Goal: Task Accomplishment & Management: Manage account settings

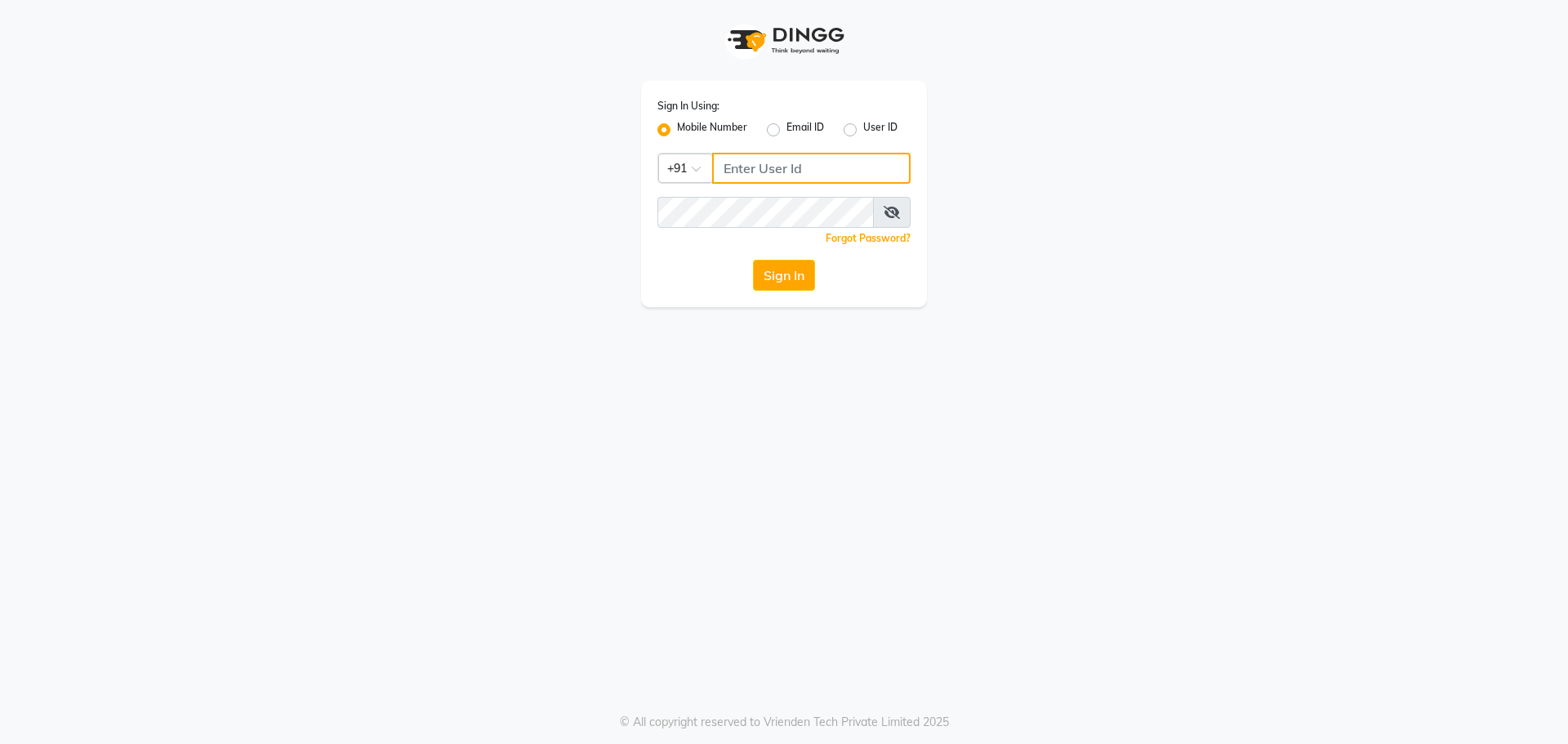
click at [788, 171] on input "Username" at bounding box center [811, 168] width 198 height 31
type input "8928915704"
click at [790, 277] on button "Sign In" at bounding box center [784, 275] width 62 height 31
click at [891, 210] on icon at bounding box center [891, 212] width 16 height 13
click at [779, 267] on button "Sign In" at bounding box center [784, 275] width 62 height 31
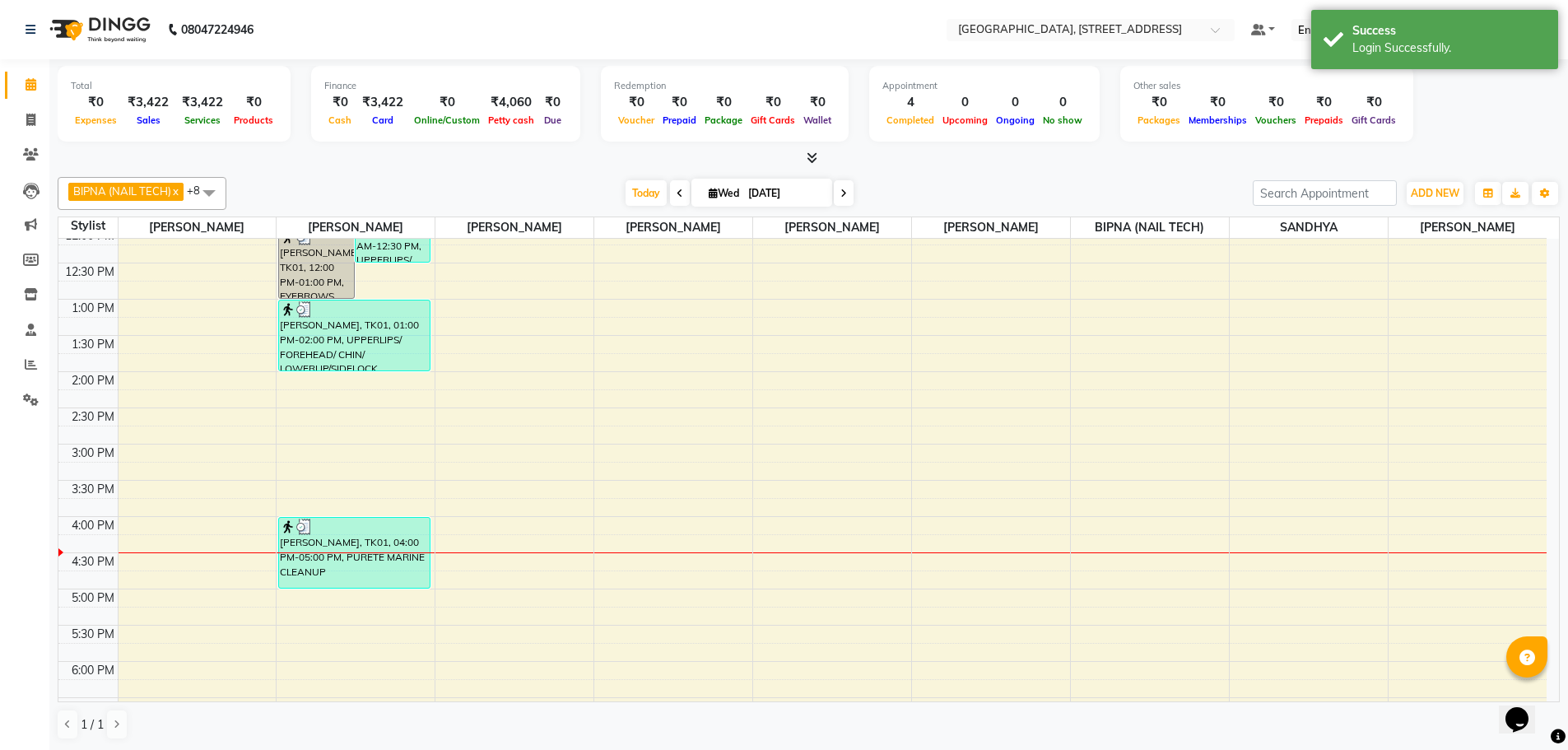
scroll to position [254, 0]
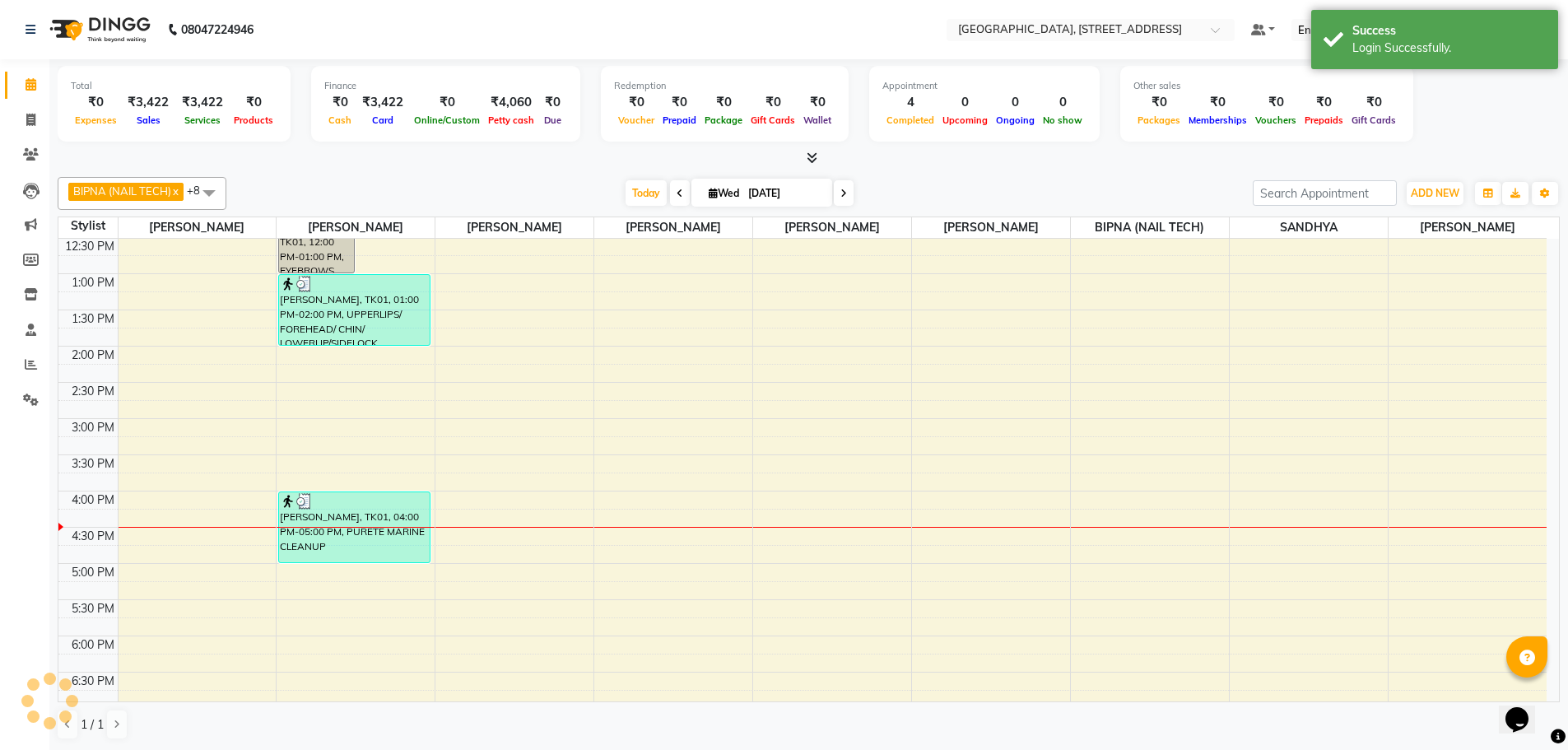
click at [650, 401] on div "9:00 AM 9:30 AM 10:00 AM 10:30 AM 11:00 AM 11:30 AM 12:00 PM 12:30 PM 1:00 PM 1…" at bounding box center [802, 491] width 1488 height 1013
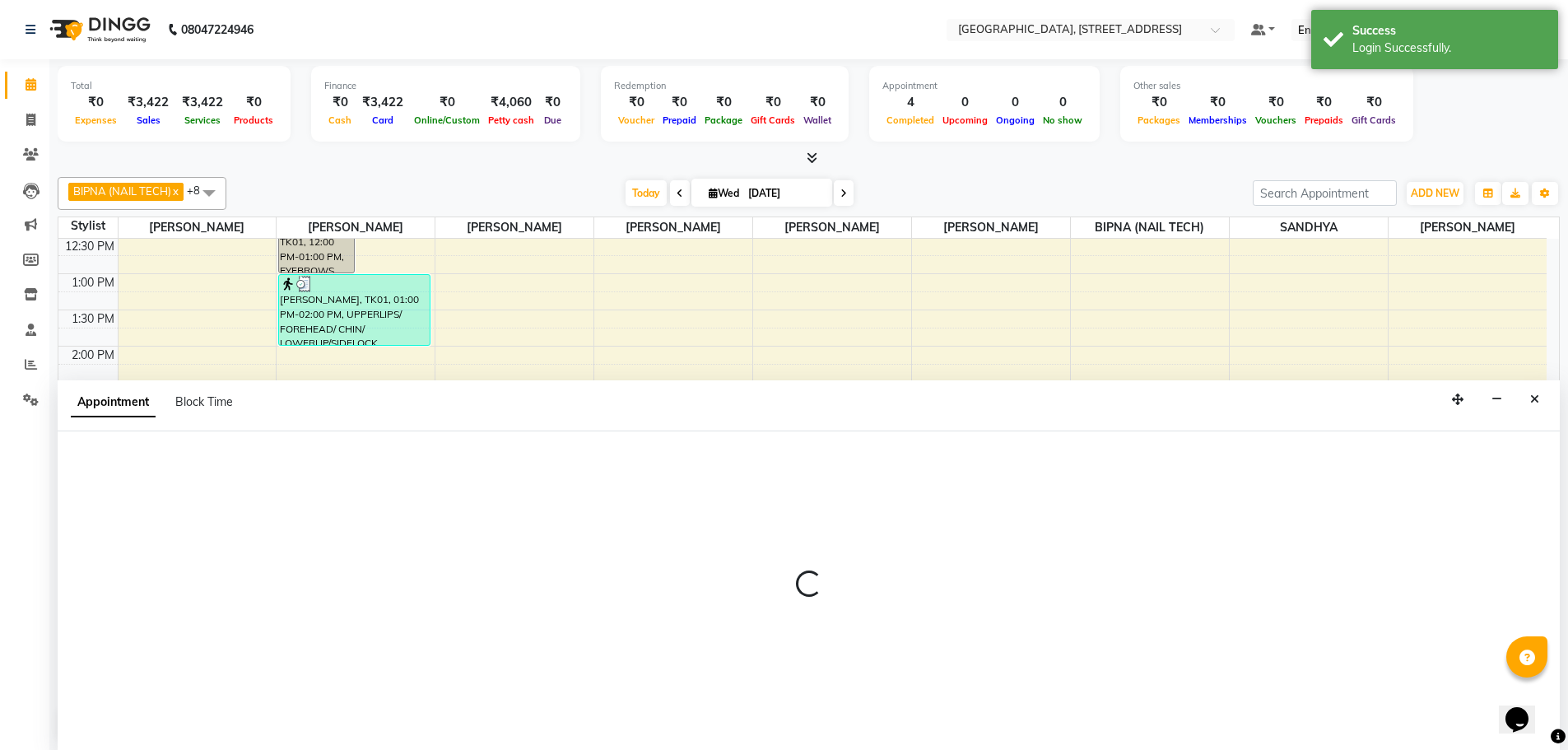
scroll to position [1, 0]
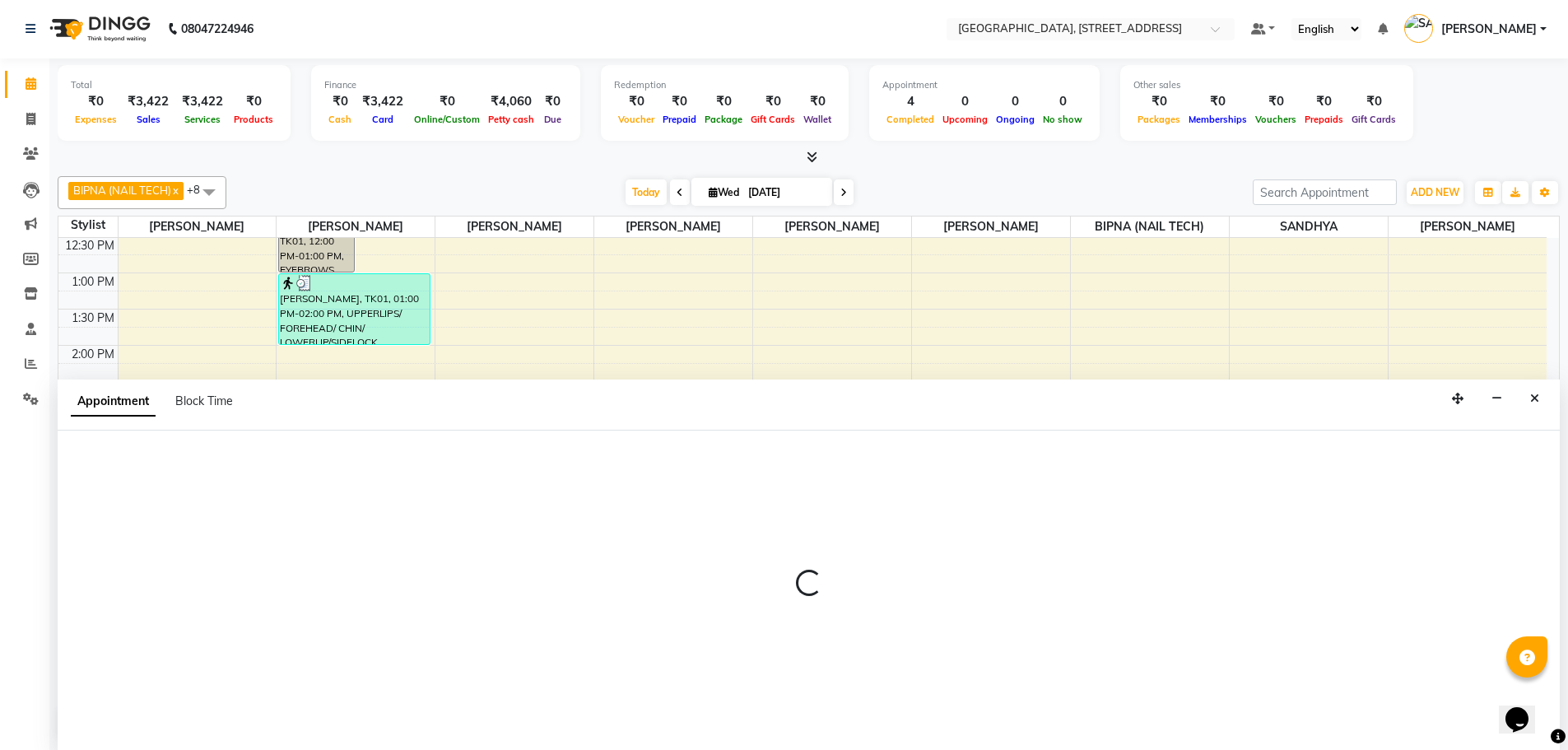
select select "68975"
select select "885"
select select "tentative"
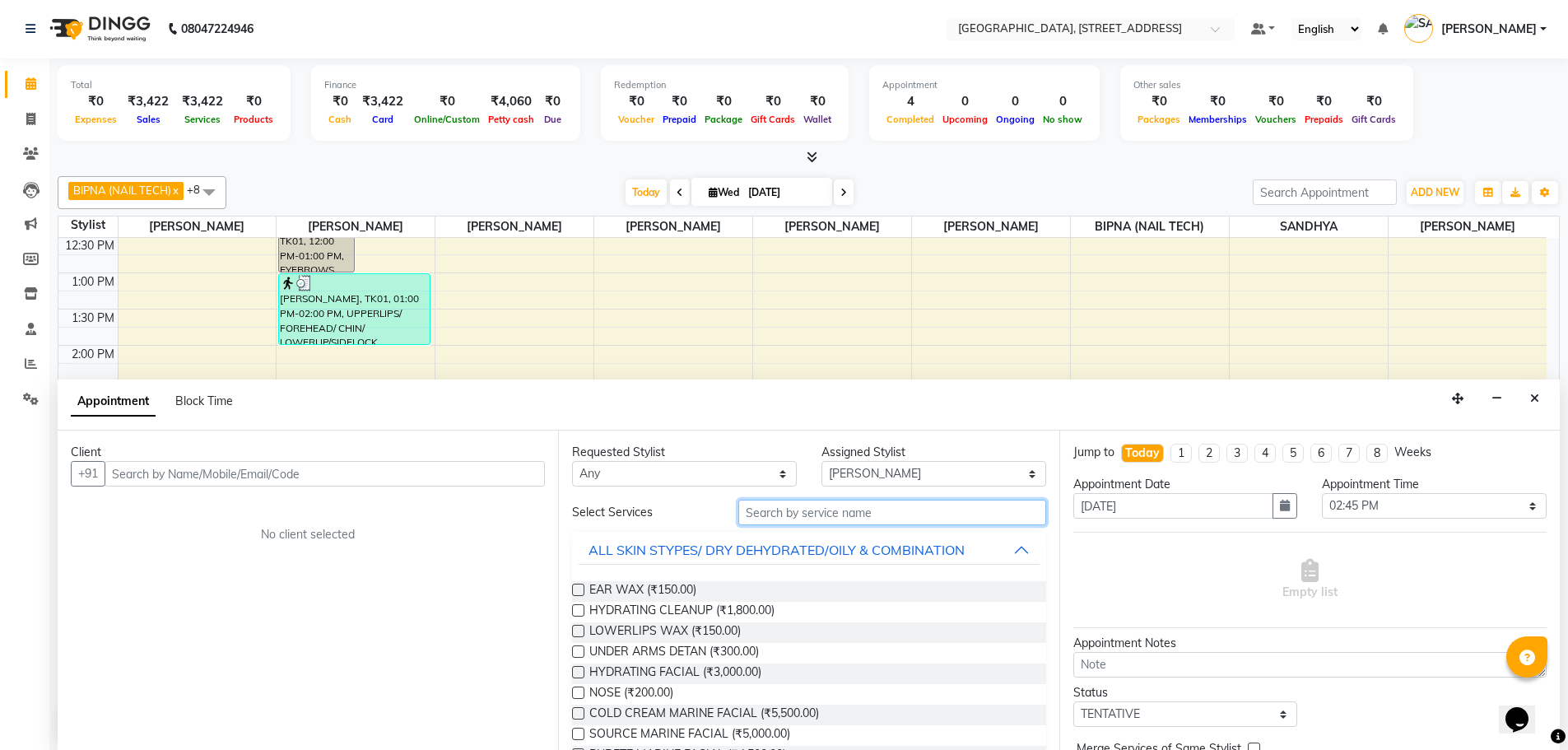
click at [841, 510] on input "text" at bounding box center [892, 512] width 308 height 25
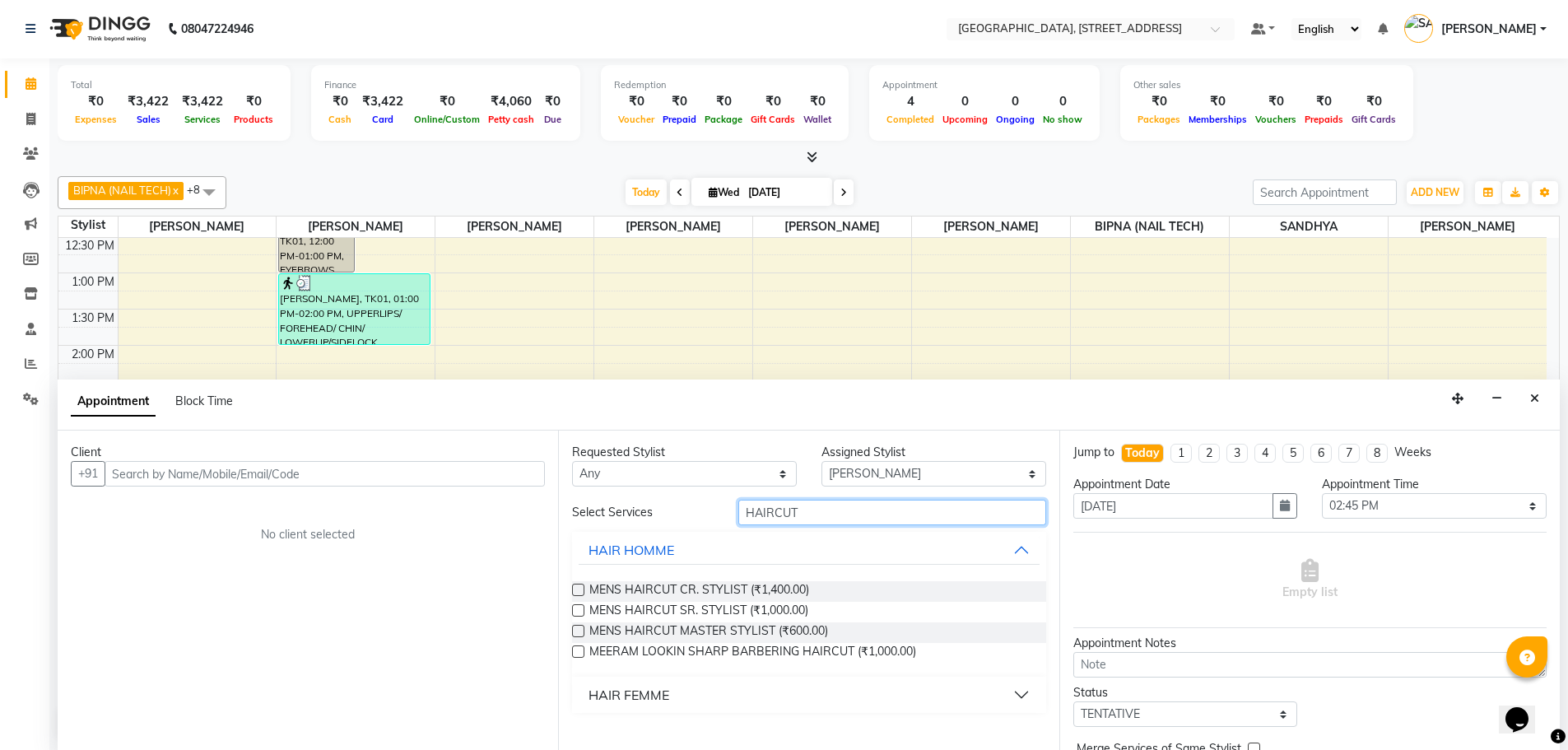
type input "HAIRCUT"
click at [580, 609] on label at bounding box center [578, 610] width 12 height 12
click at [580, 609] on input "checkbox" at bounding box center [577, 612] width 10 height 10
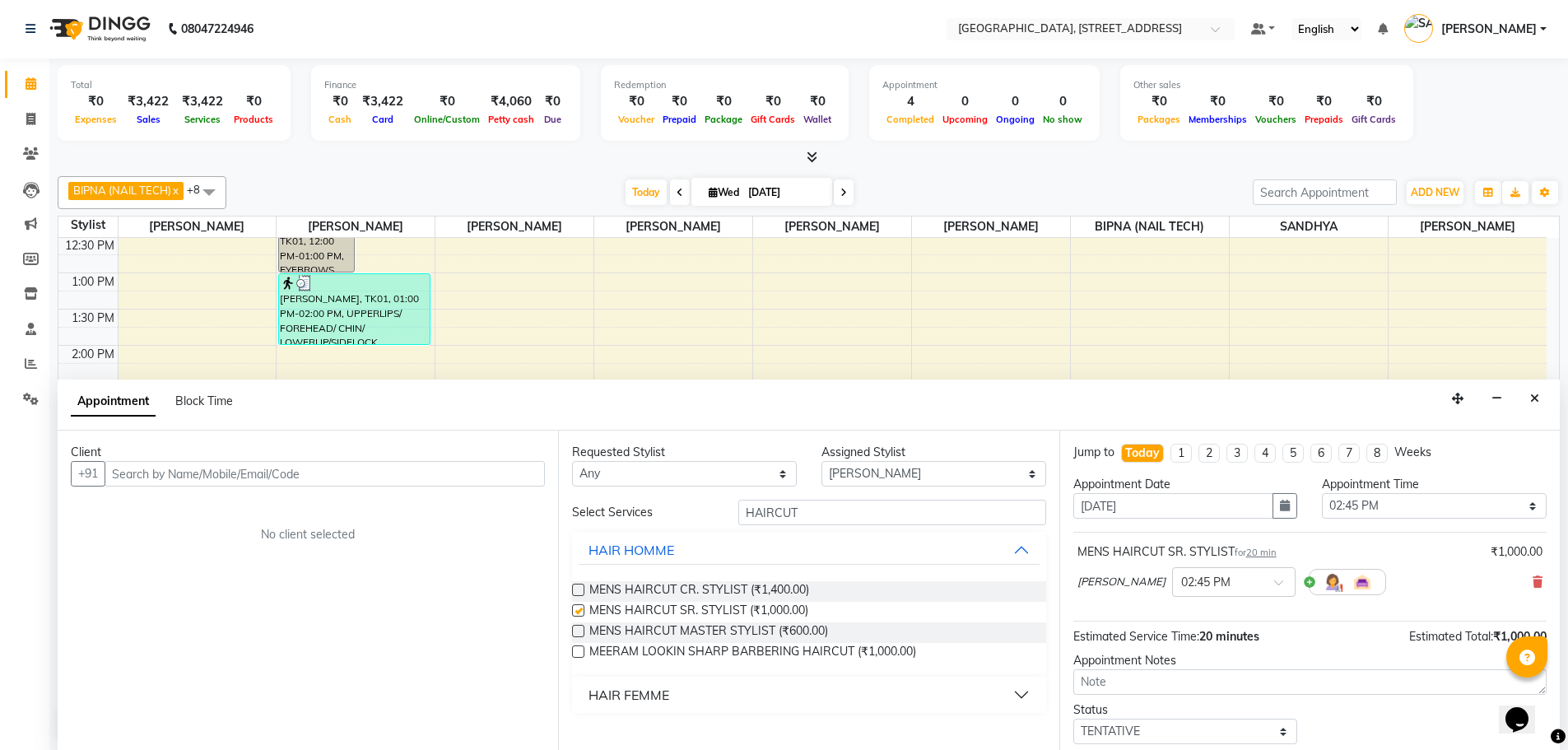
checkbox input "false"
click at [828, 514] on input "HAIRCUT" at bounding box center [892, 512] width 308 height 25
type input "H"
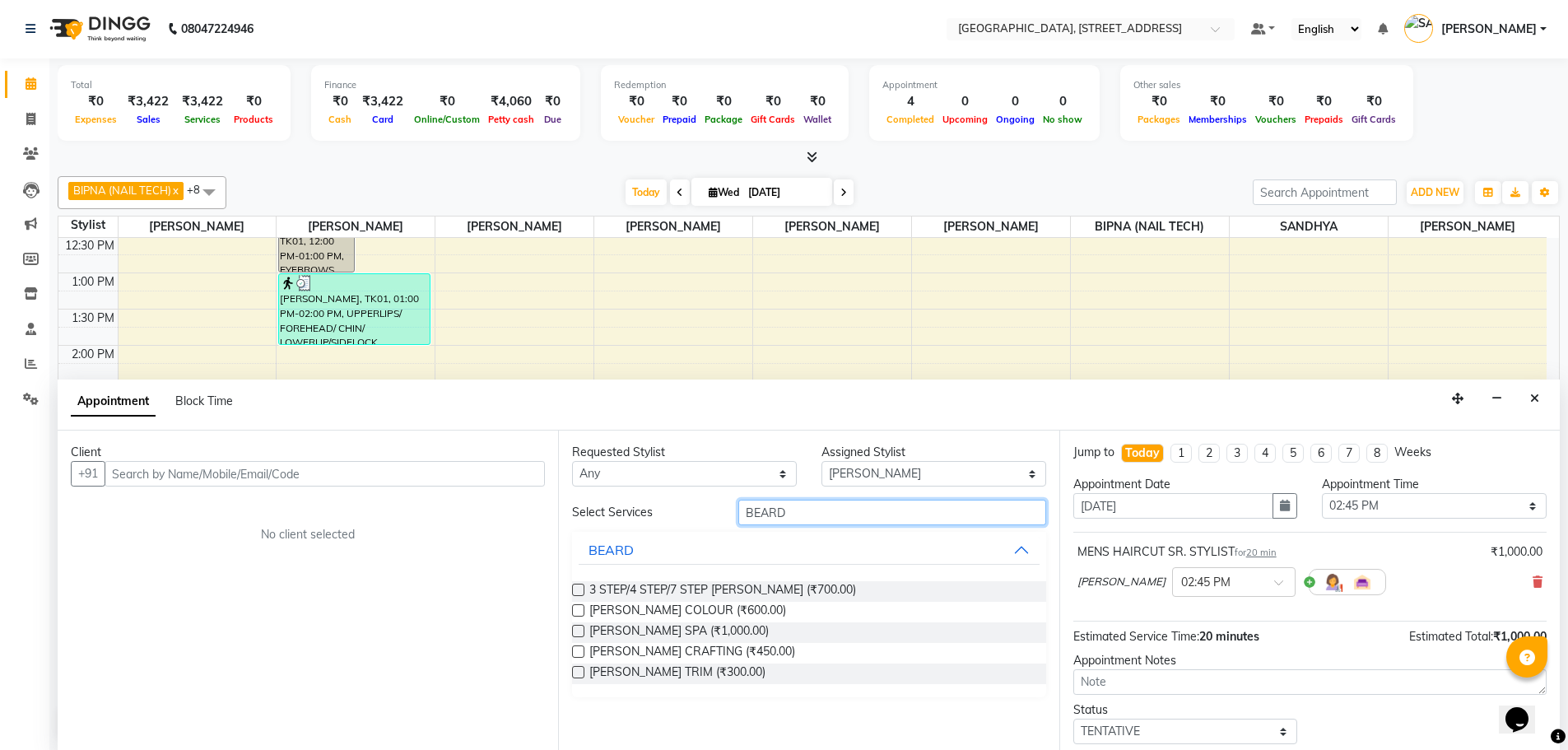
type input "BEARD"
click at [574, 668] on label at bounding box center [578, 672] width 12 height 12
click at [574, 668] on input "checkbox" at bounding box center [577, 673] width 10 height 10
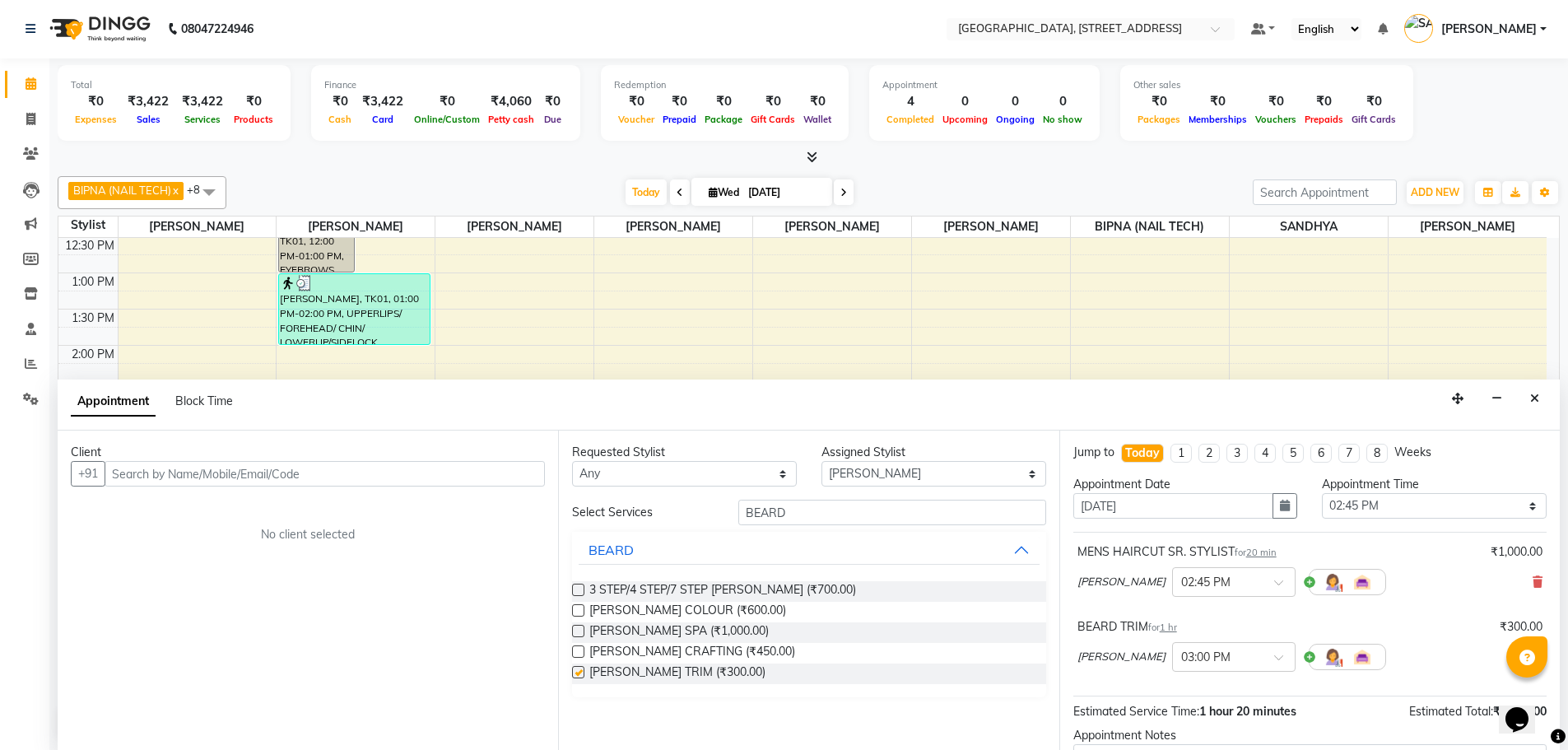
checkbox input "false"
click at [347, 473] on input "text" at bounding box center [325, 473] width 440 height 25
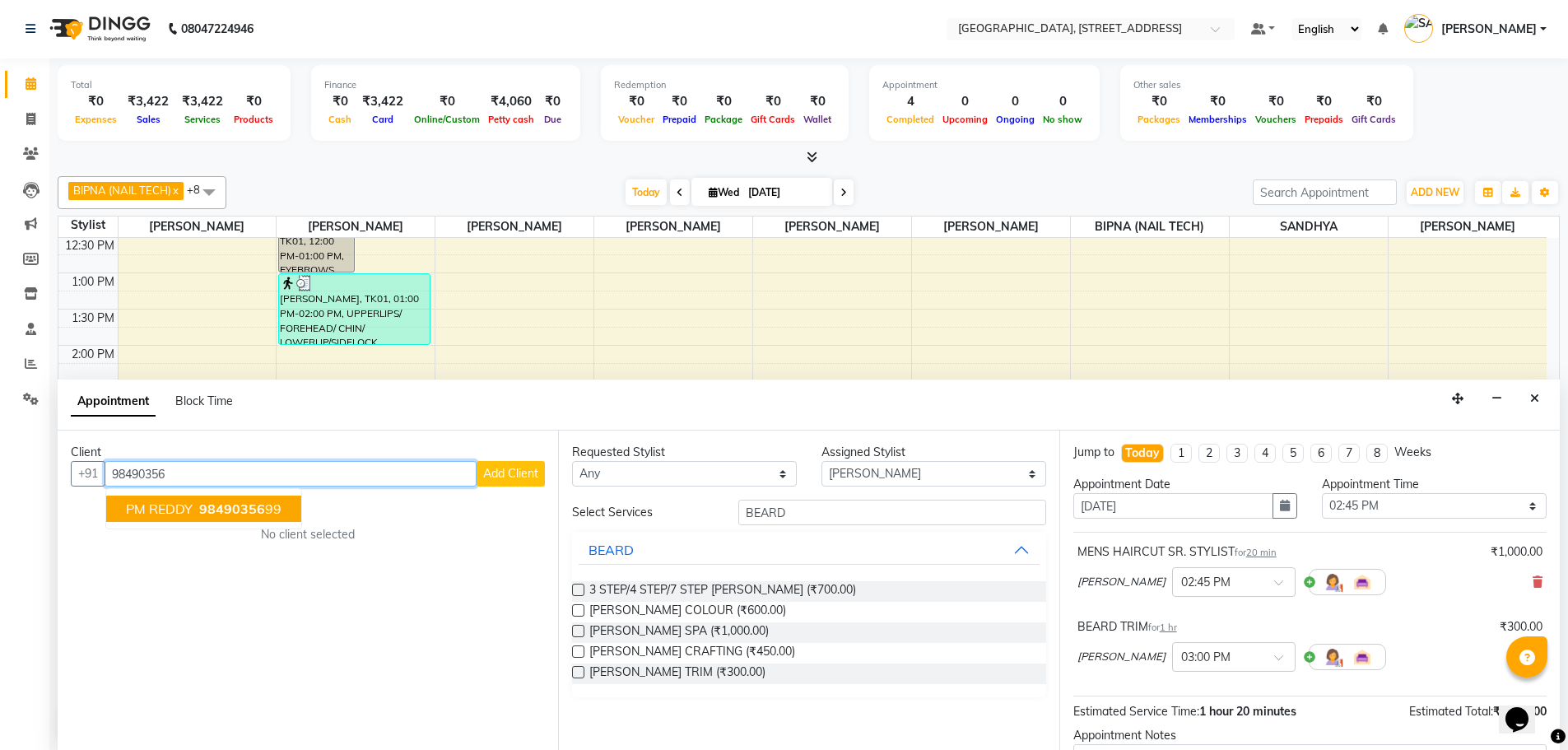
click at [208, 512] on span "98490356" at bounding box center [231, 508] width 65 height 17
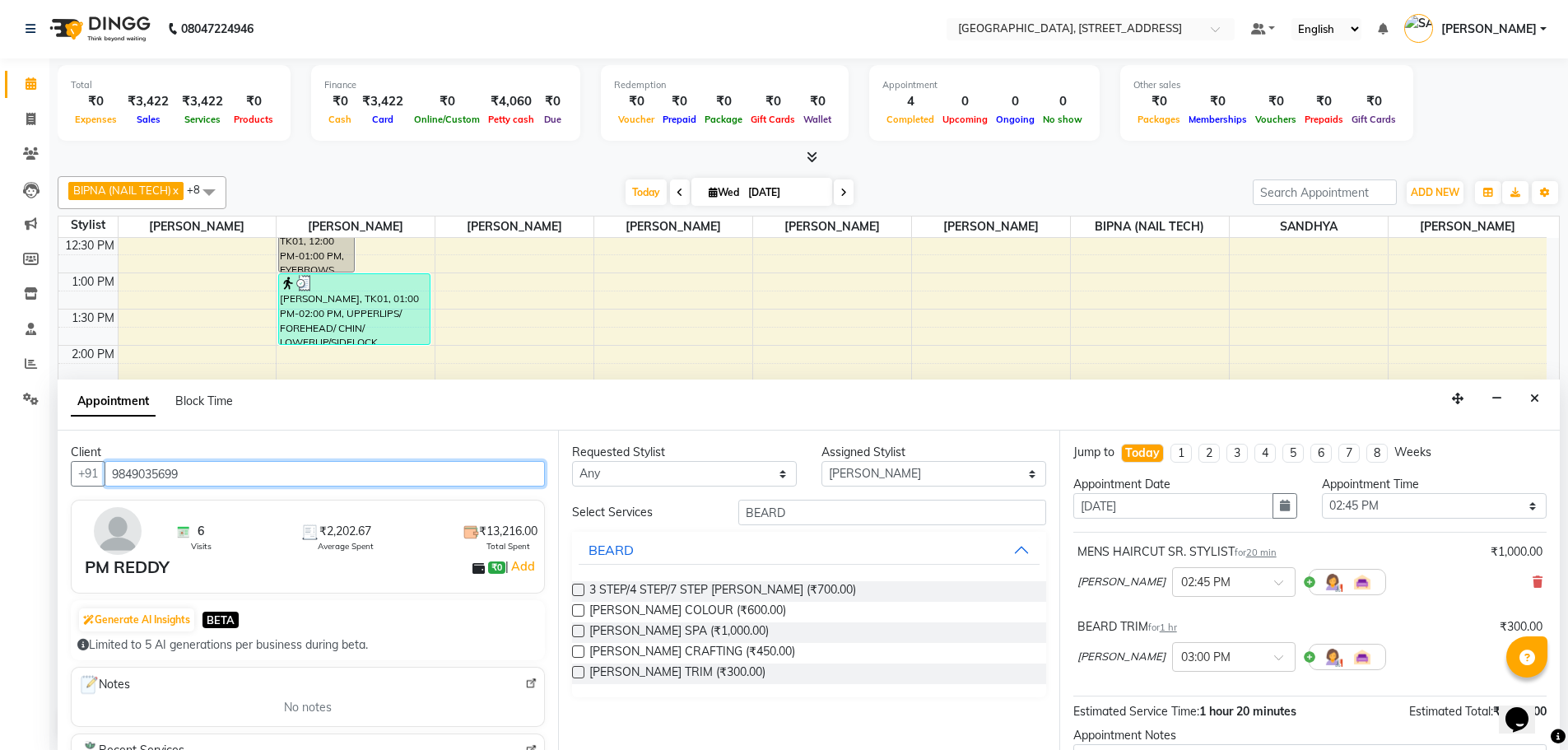
type input "9849035699"
drag, startPoint x: 1579, startPoint y: 587, endPoint x: 1579, endPoint y: 637, distance: 50.0
click at [1568, 637] on html "08047224946 Select Location × Meeram, [GEOGRAPHIC_DATA] Number 36, [GEOGRAPHIC_…" at bounding box center [784, 374] width 1568 height 750
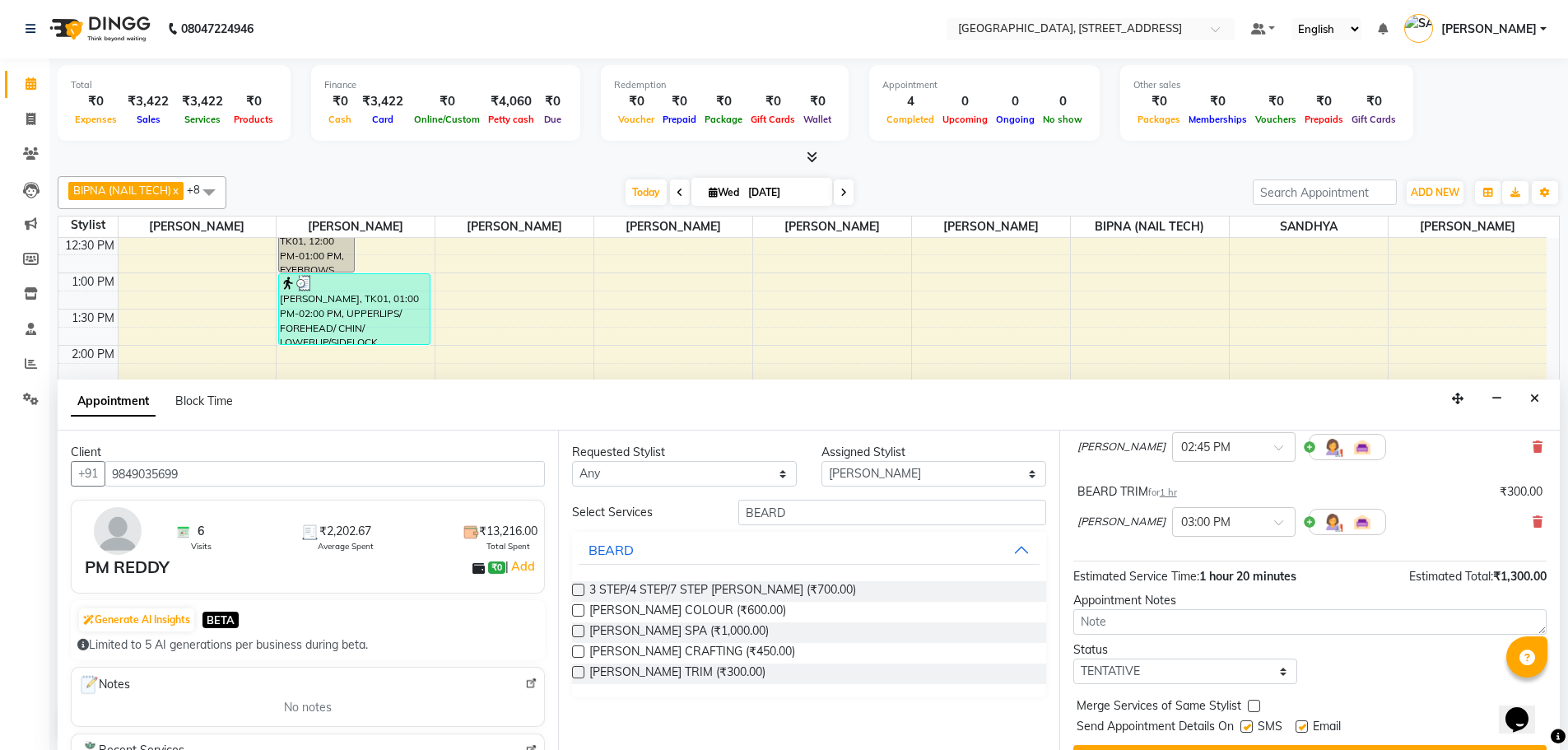
scroll to position [173, 0]
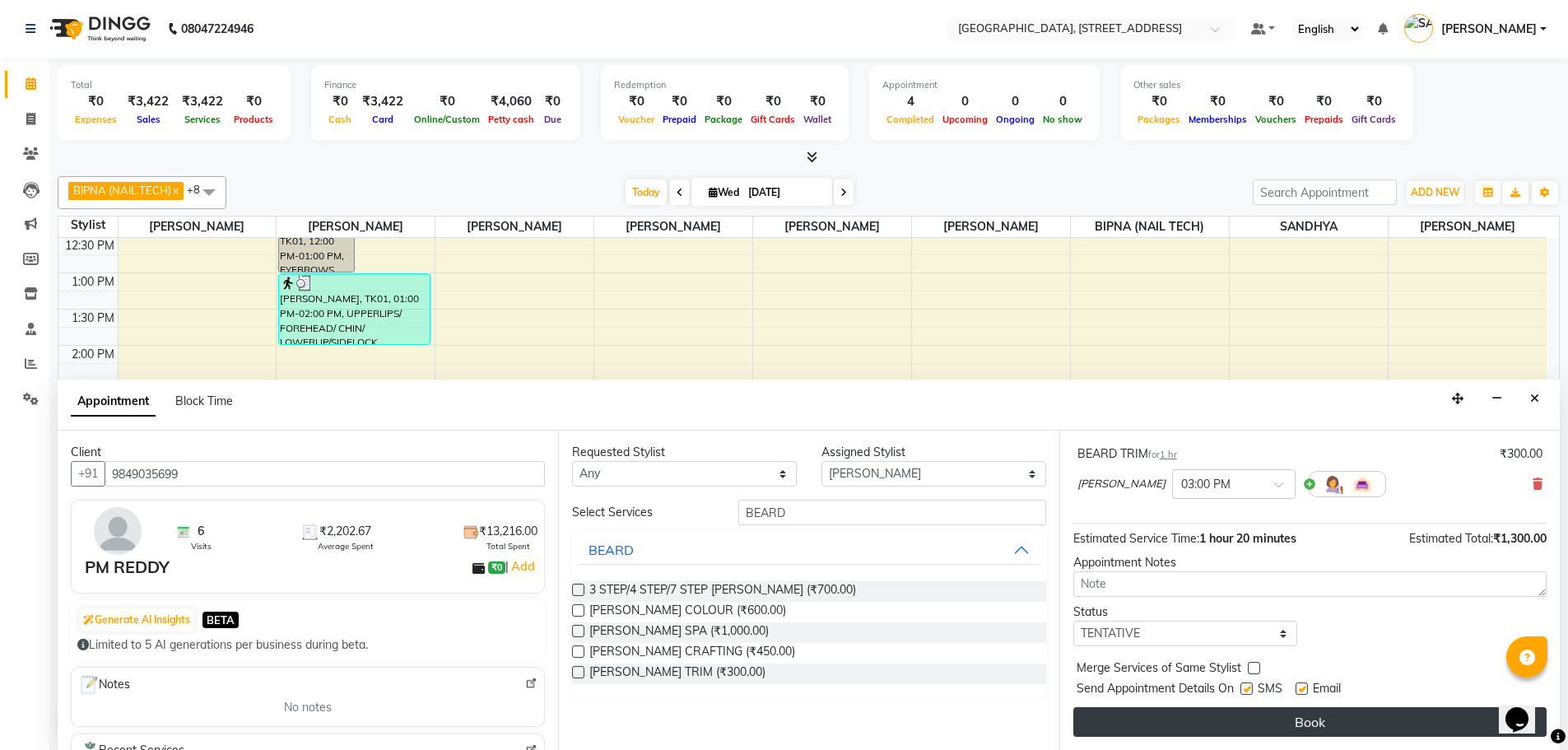
click at [1254, 723] on button "Book" at bounding box center [1310, 722] width 473 height 30
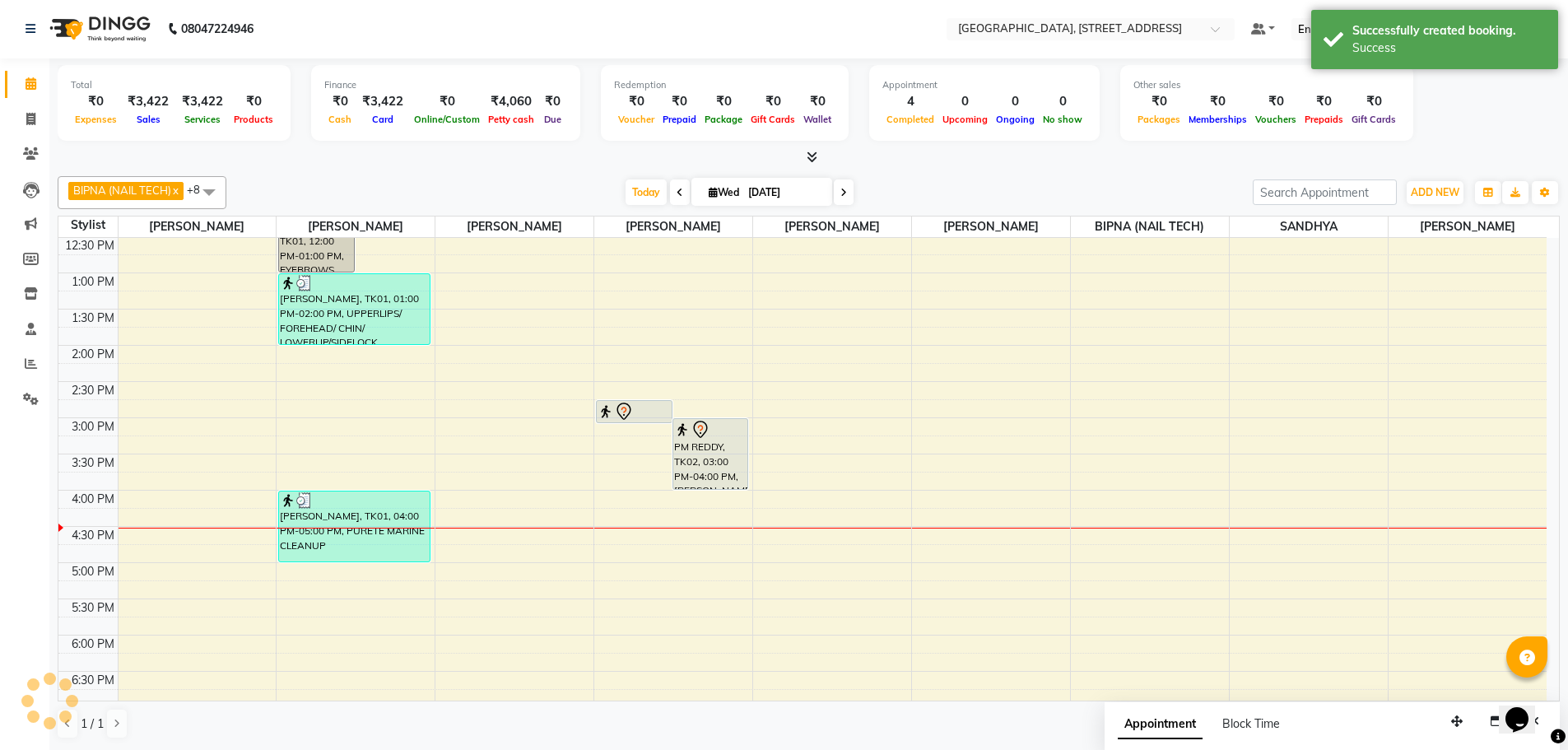
scroll to position [0, 0]
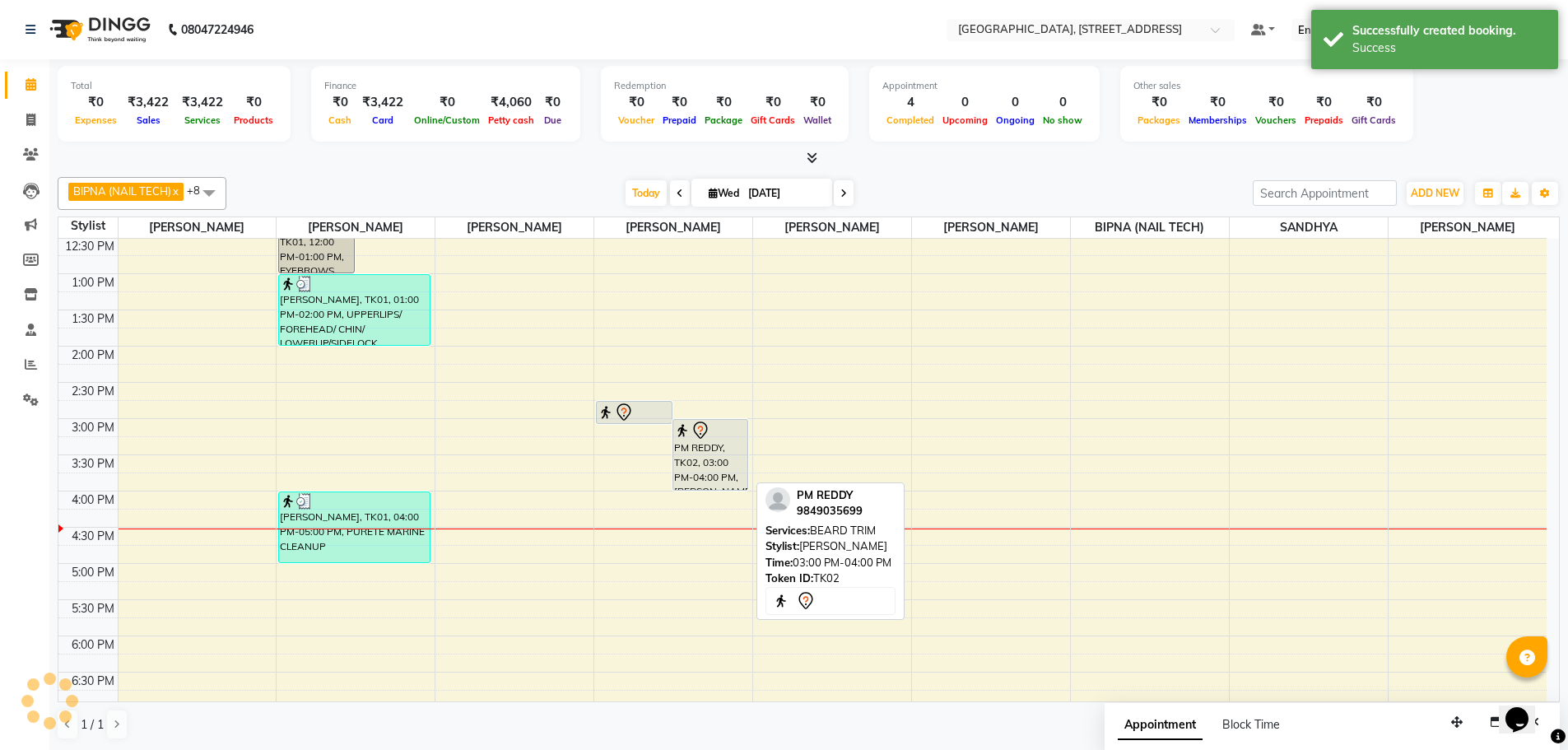
click at [728, 427] on div at bounding box center [711, 430] width 73 height 20
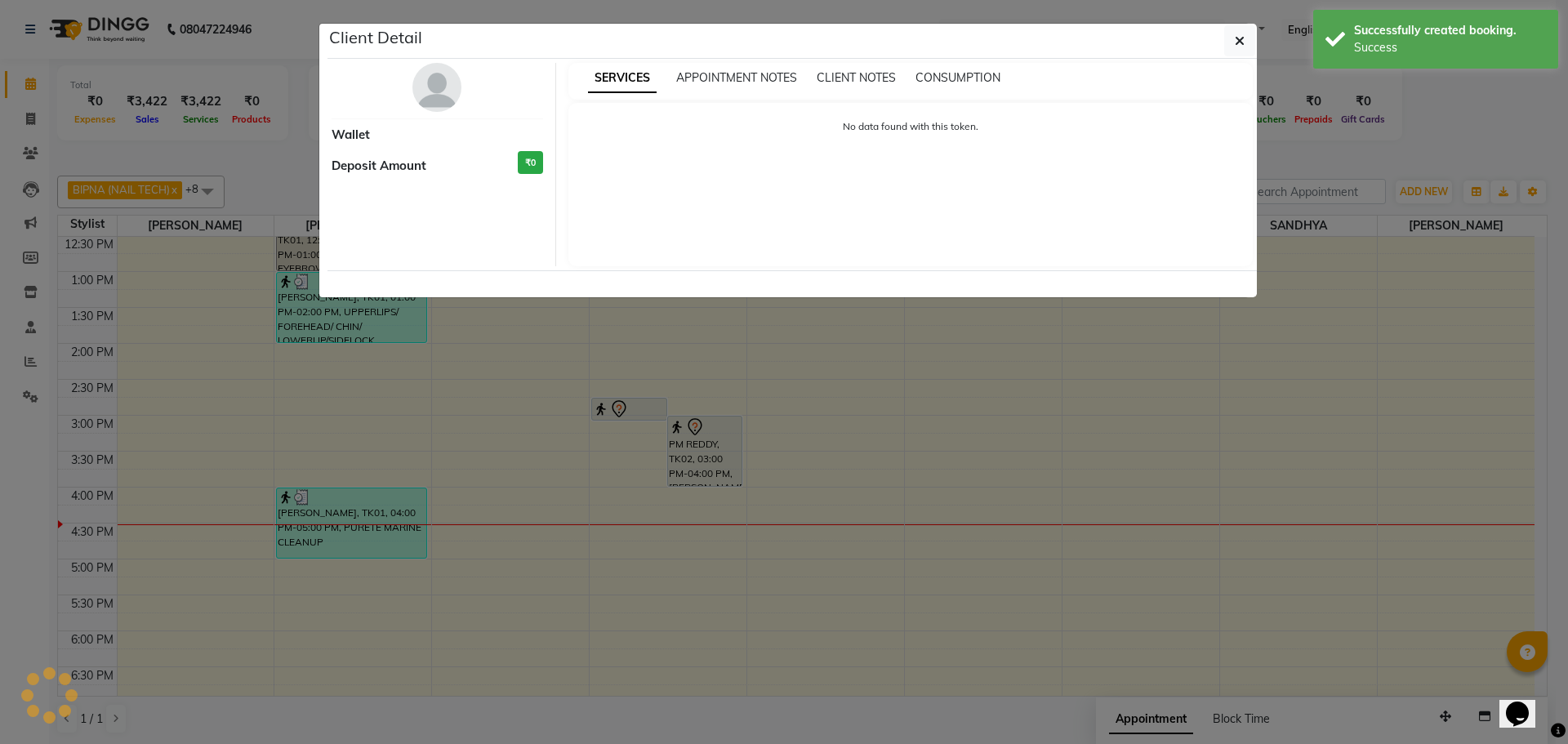
select select "7"
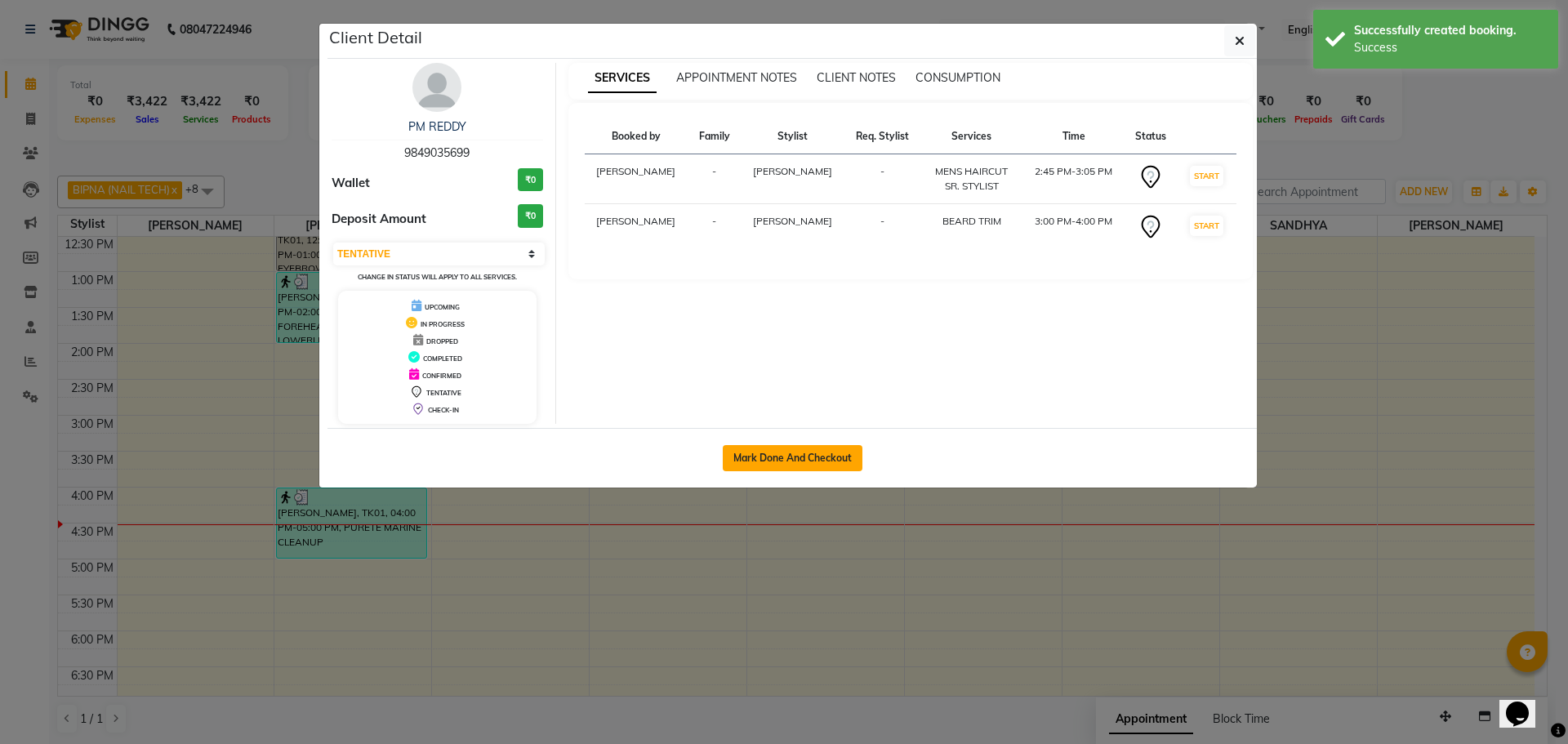
click at [791, 452] on button "Mark Done And Checkout" at bounding box center [792, 458] width 139 height 26
select select "service"
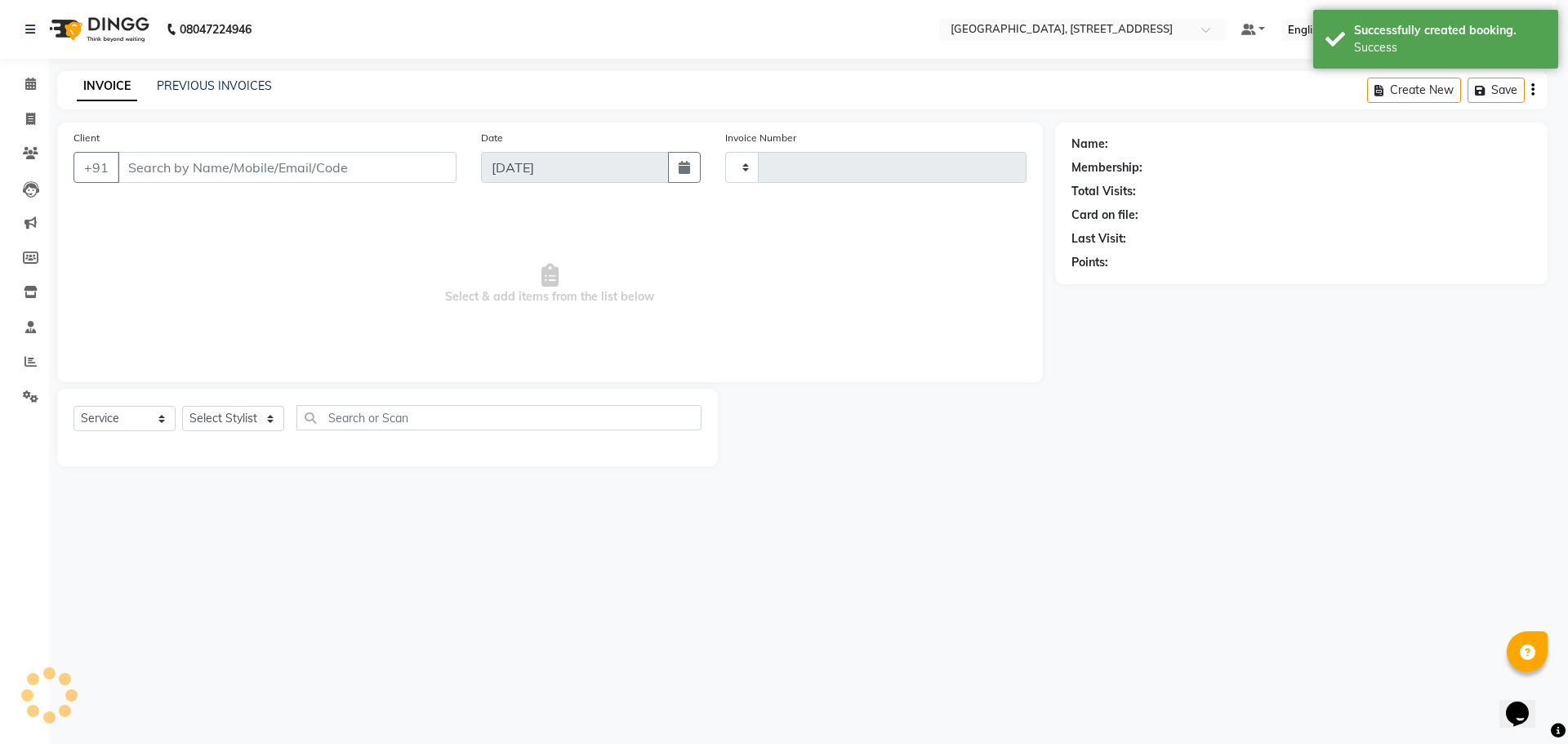
type input "0972"
select select "select"
select select "8062"
type input "9849035699"
select select "68975"
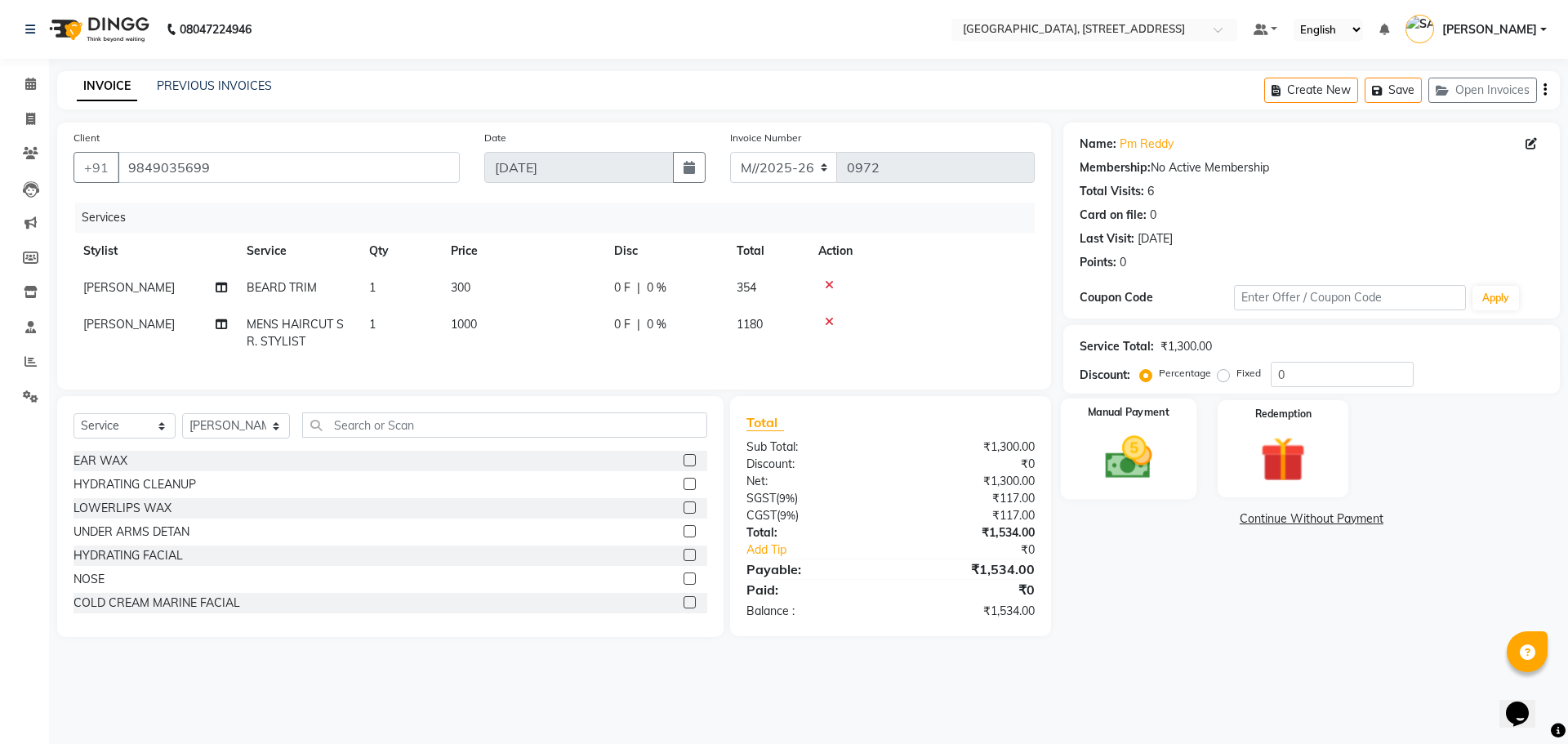
click at [1109, 459] on img at bounding box center [1129, 457] width 76 height 54
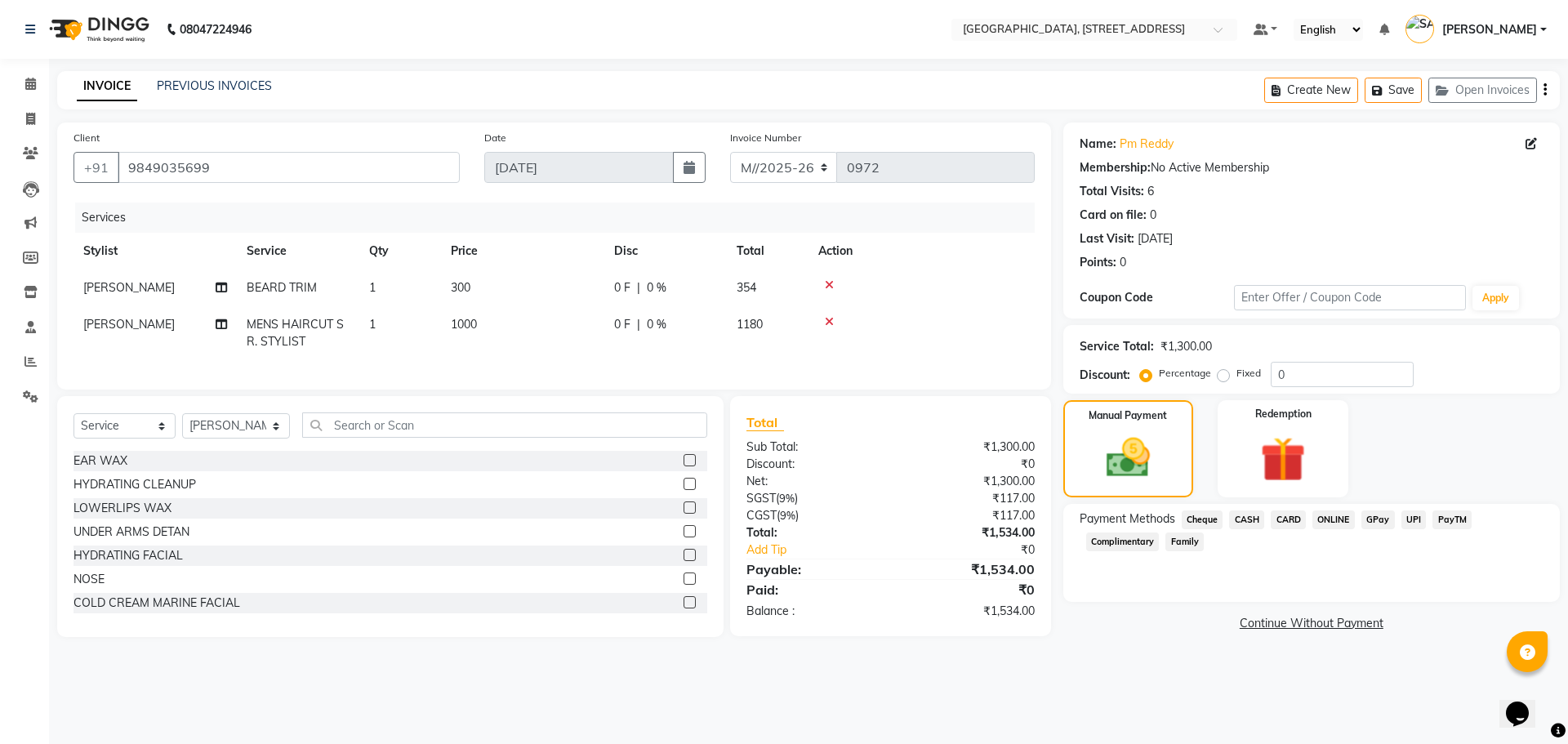
click at [1455, 517] on span "PayTM" at bounding box center [1452, 520] width 39 height 19
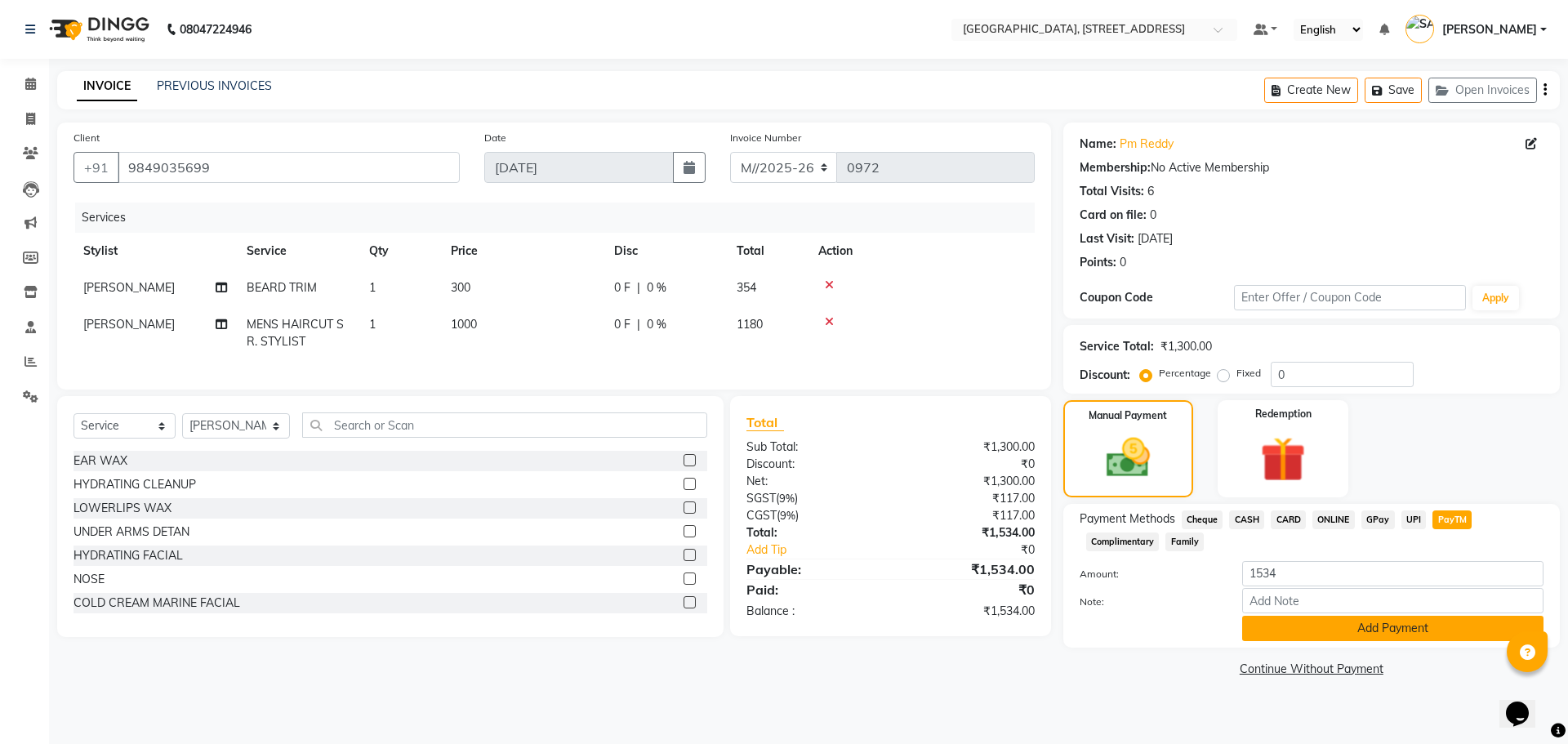
click at [1341, 623] on button "Add Payment" at bounding box center [1393, 628] width 301 height 25
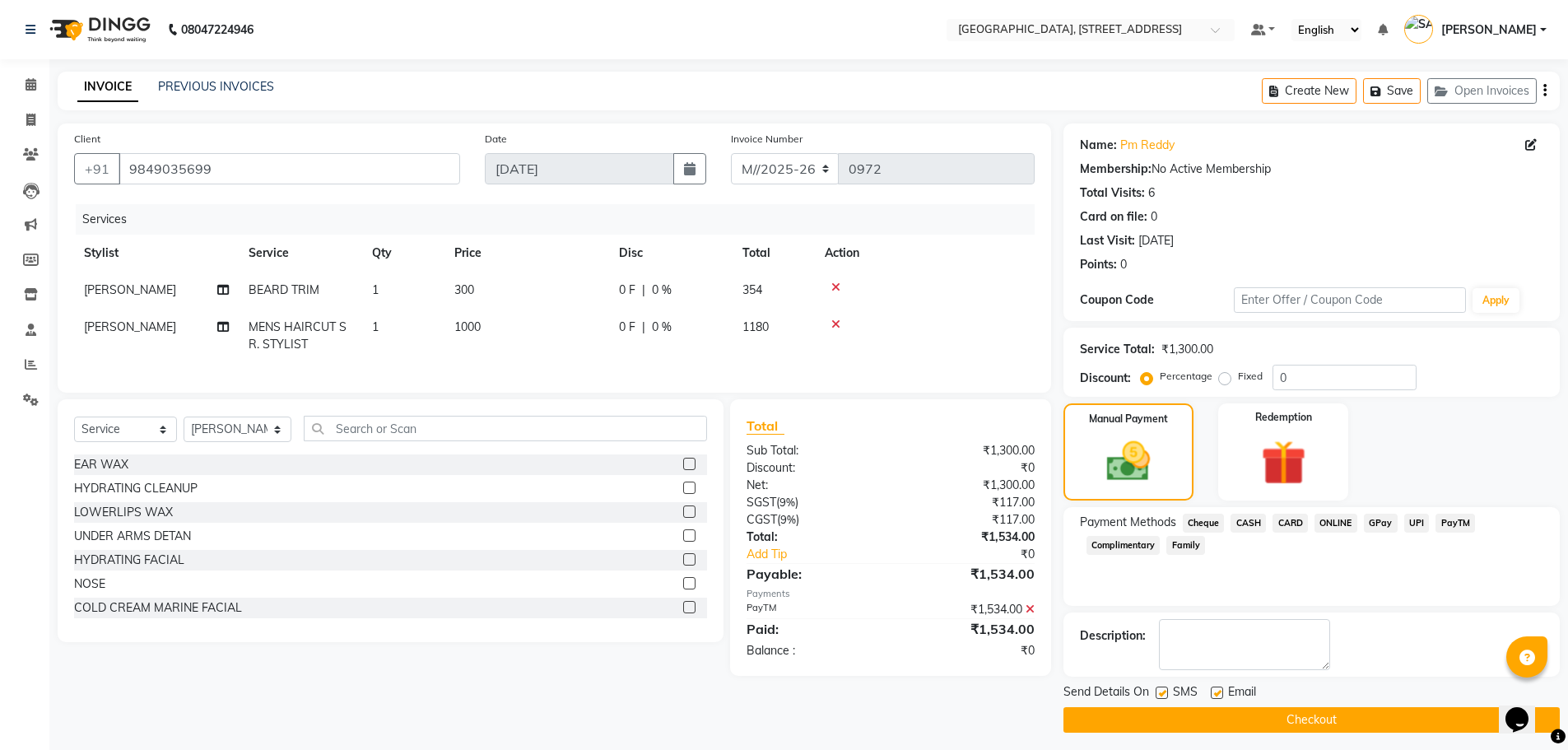
click at [1339, 725] on button "Checkout" at bounding box center [1311, 719] width 496 height 25
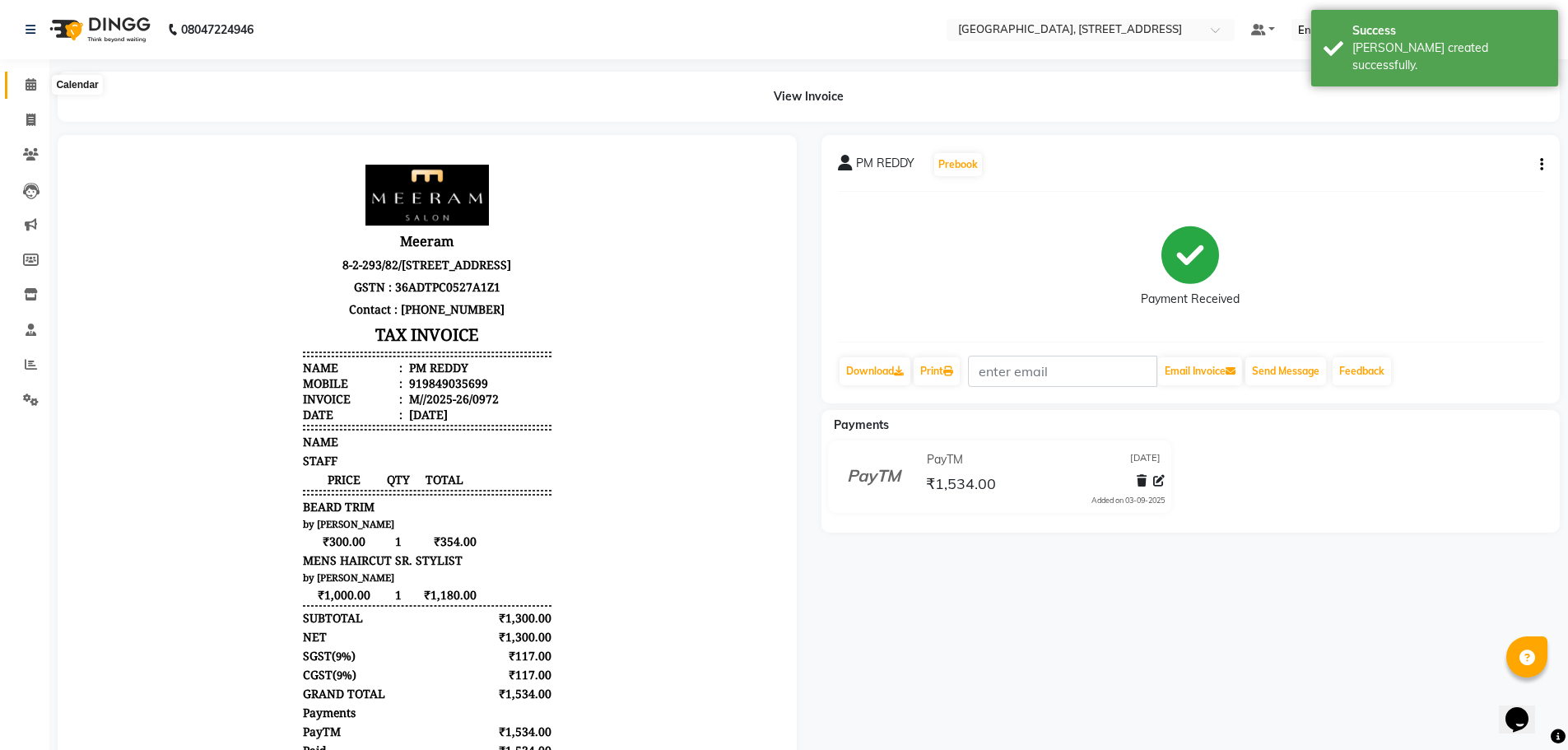
click at [29, 85] on icon at bounding box center [31, 85] width 10 height 12
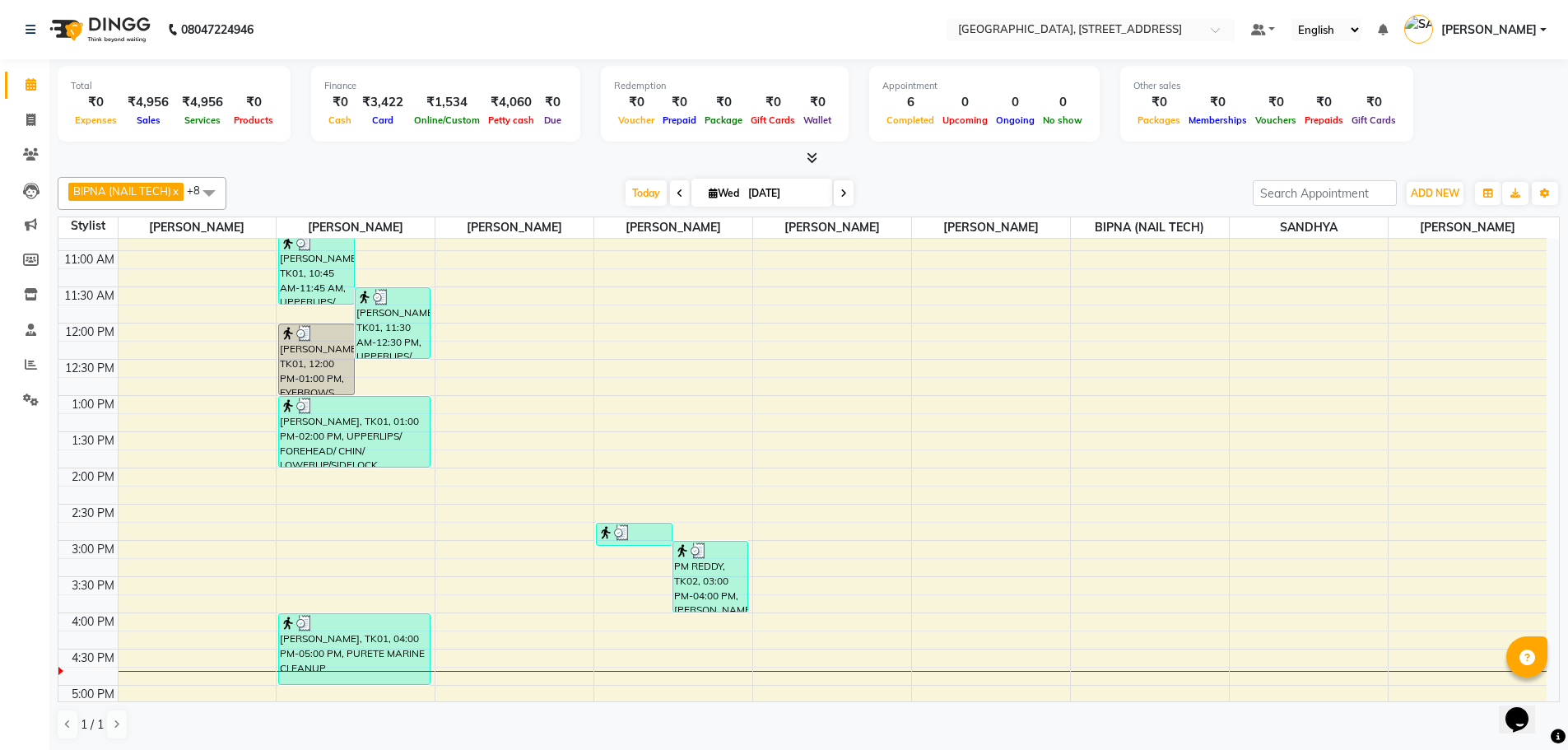
scroll to position [162, 0]
